Goal: Complete application form

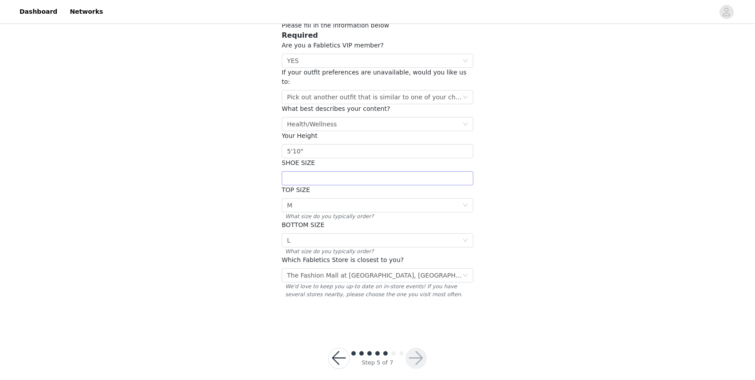
type input "5'10""
click at [307, 171] on input "text" at bounding box center [378, 178] width 192 height 14
type input "10"
click at [417, 351] on button "button" at bounding box center [416, 358] width 21 height 21
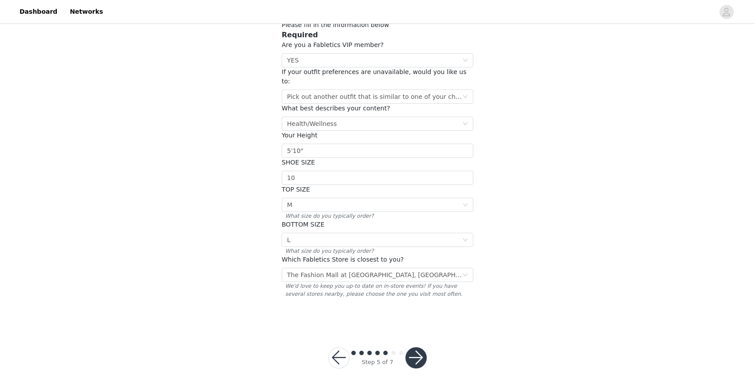
scroll to position [62, 0]
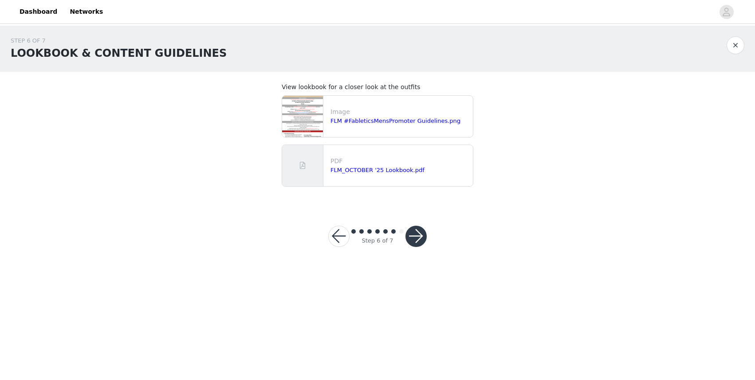
scroll to position [0, 0]
click at [413, 237] on button "button" at bounding box center [416, 236] width 21 height 21
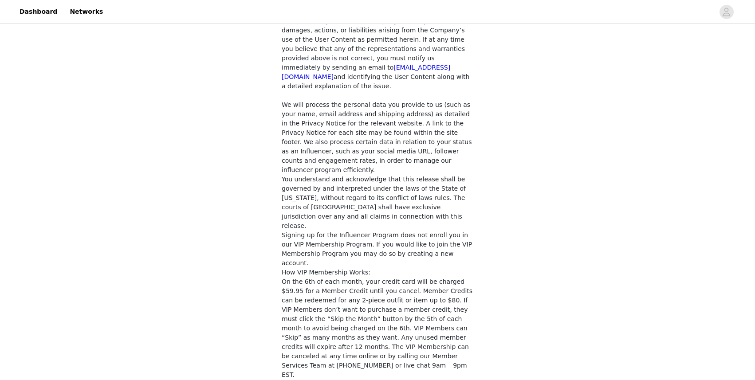
scroll to position [692, 0]
checkbox input "true"
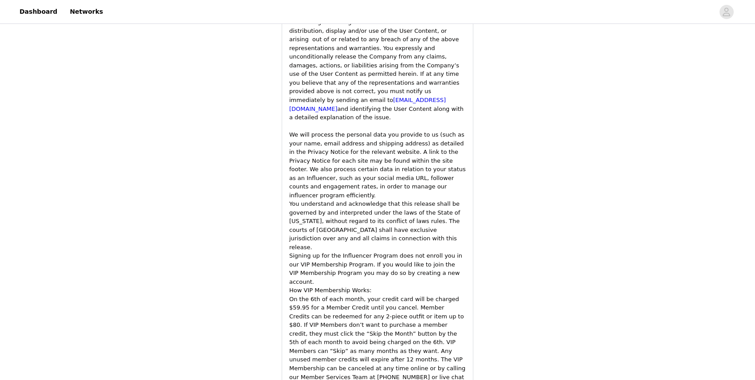
scroll to position [1304, 0]
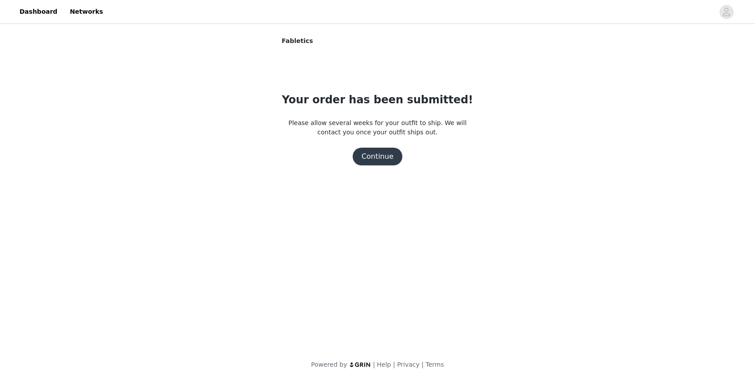
click at [386, 158] on button "Continue" at bounding box center [378, 157] width 50 height 18
